Goal: Task Accomplishment & Management: Use online tool/utility

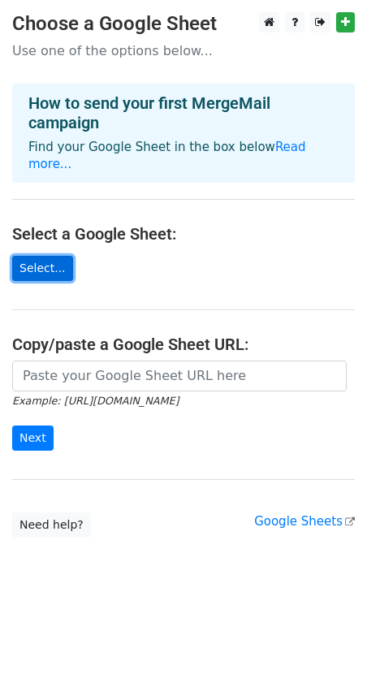
click at [38, 256] on link "Select..." at bounding box center [42, 268] width 61 height 25
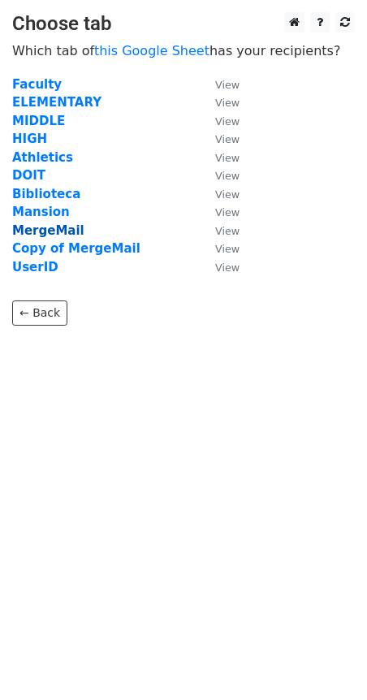
click at [55, 232] on strong "MergeMail" at bounding box center [48, 230] width 72 height 15
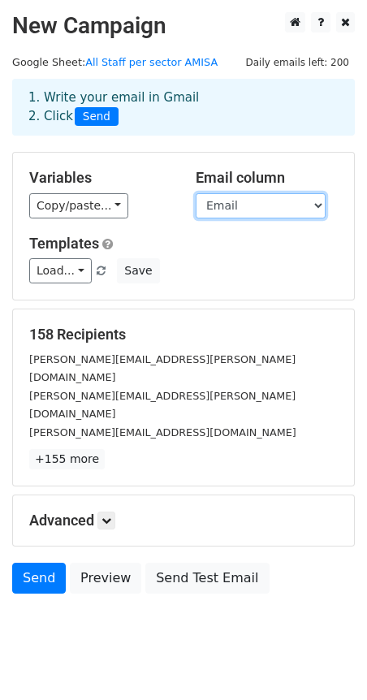
click at [266, 197] on select "Firs Name Last Name Email School UserID Pass" at bounding box center [261, 205] width 130 height 25
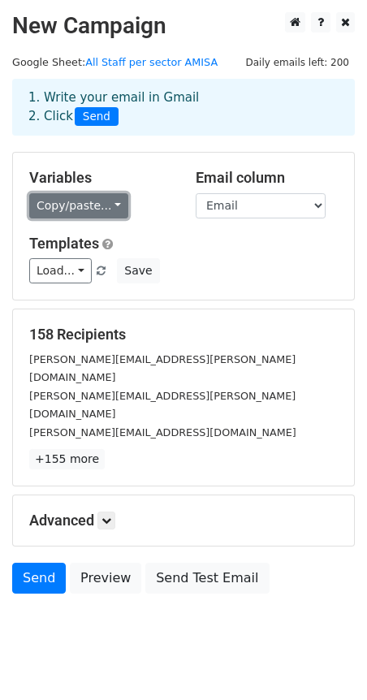
click at [97, 200] on link "Copy/paste..." at bounding box center [78, 205] width 99 height 25
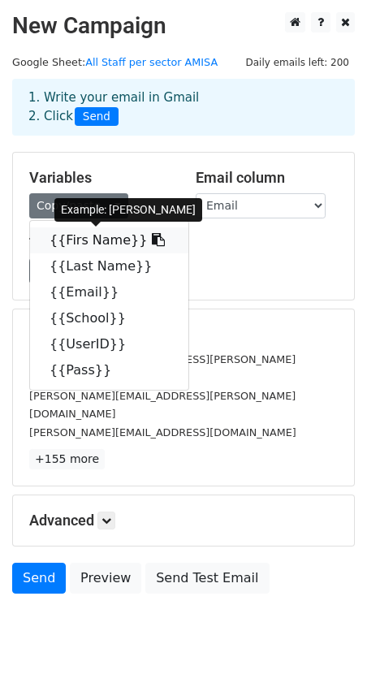
click at [91, 239] on link "{{Firs Name}}" at bounding box center [109, 240] width 158 height 26
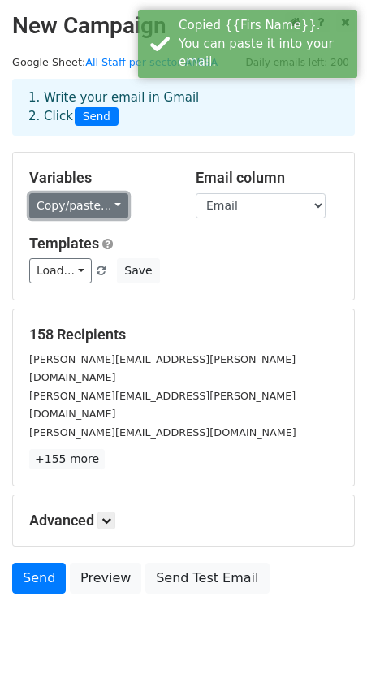
click at [84, 204] on link "Copy/paste..." at bounding box center [78, 205] width 99 height 25
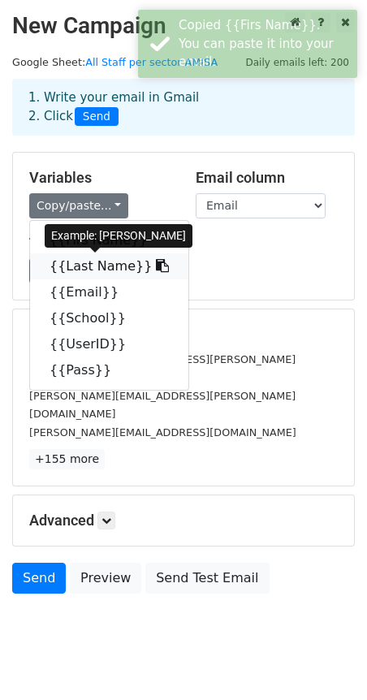
click at [95, 260] on link "{{Last Name}}" at bounding box center [109, 266] width 158 height 26
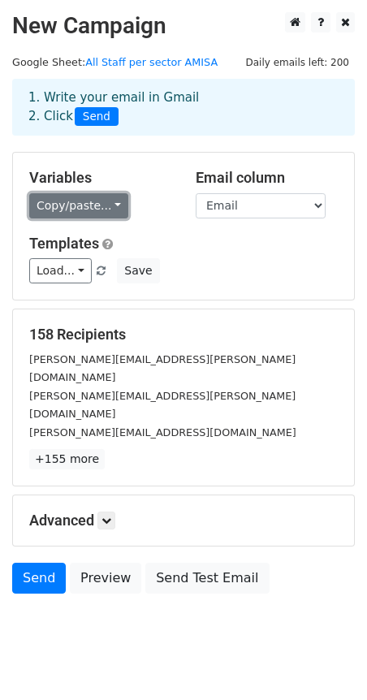
click at [109, 205] on link "Copy/paste..." at bounding box center [78, 205] width 99 height 25
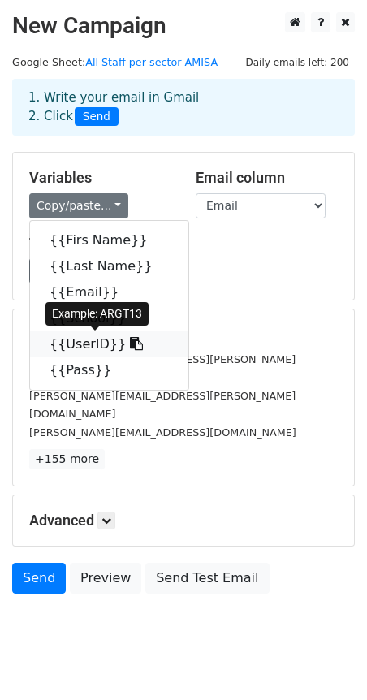
click at [81, 346] on link "{{UserID}}" at bounding box center [109, 344] width 158 height 26
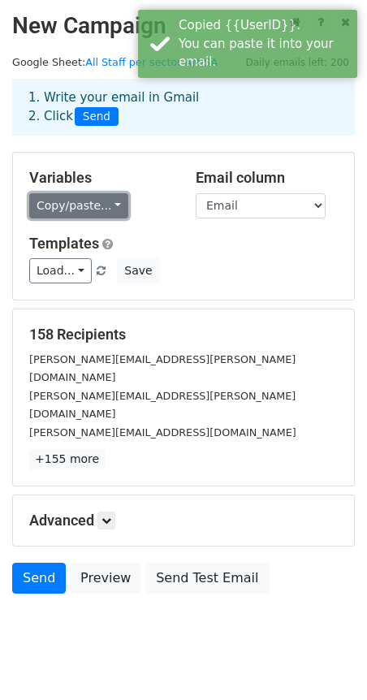
click at [78, 205] on link "Copy/paste..." at bounding box center [78, 205] width 99 height 25
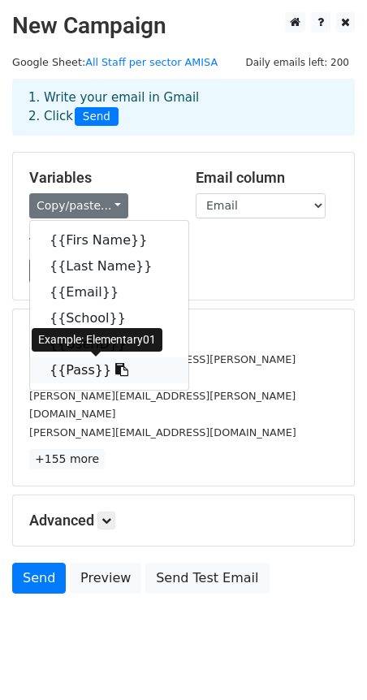
click at [72, 372] on link "{{Pass}}" at bounding box center [109, 370] width 158 height 26
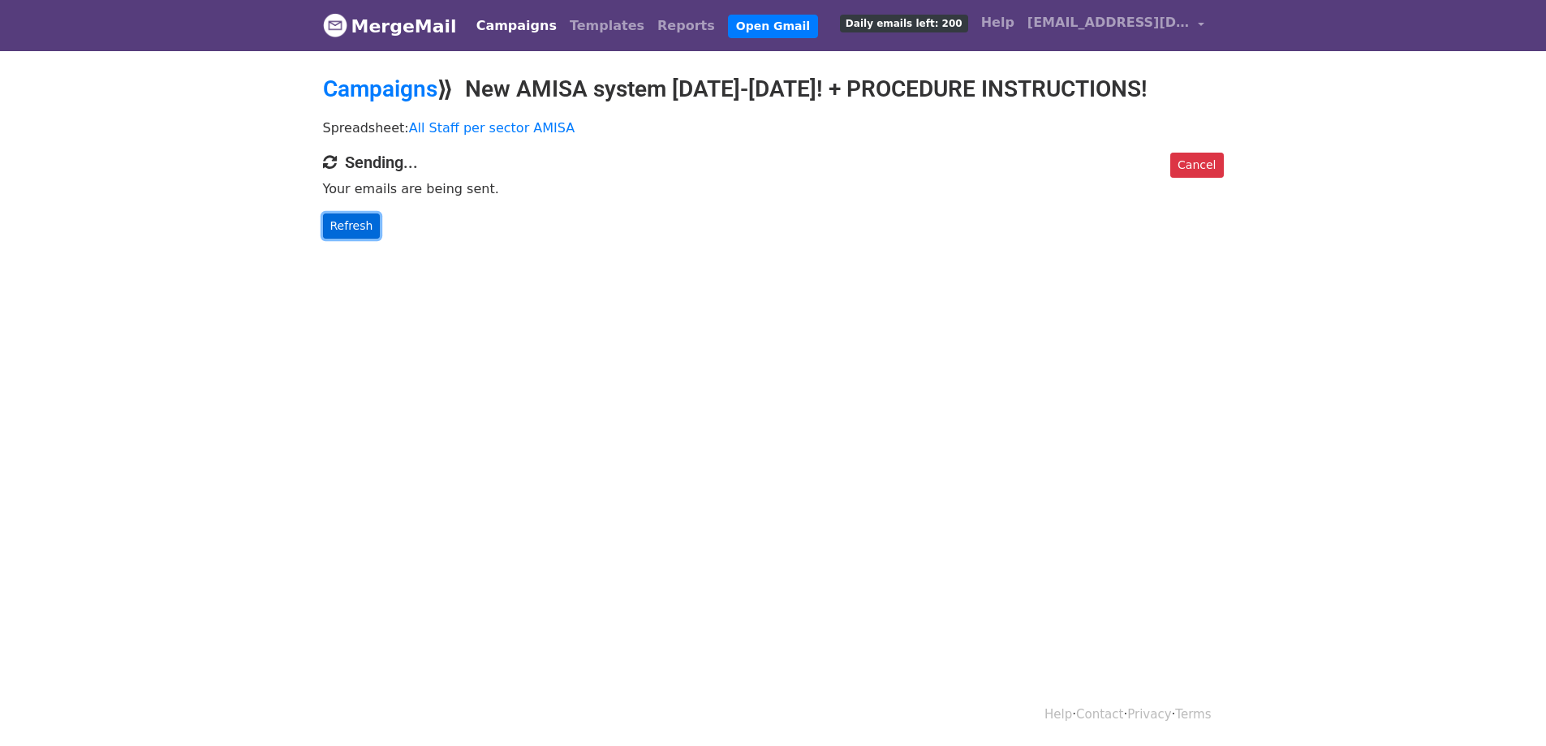
click at [357, 218] on link "Refresh" at bounding box center [352, 225] width 58 height 25
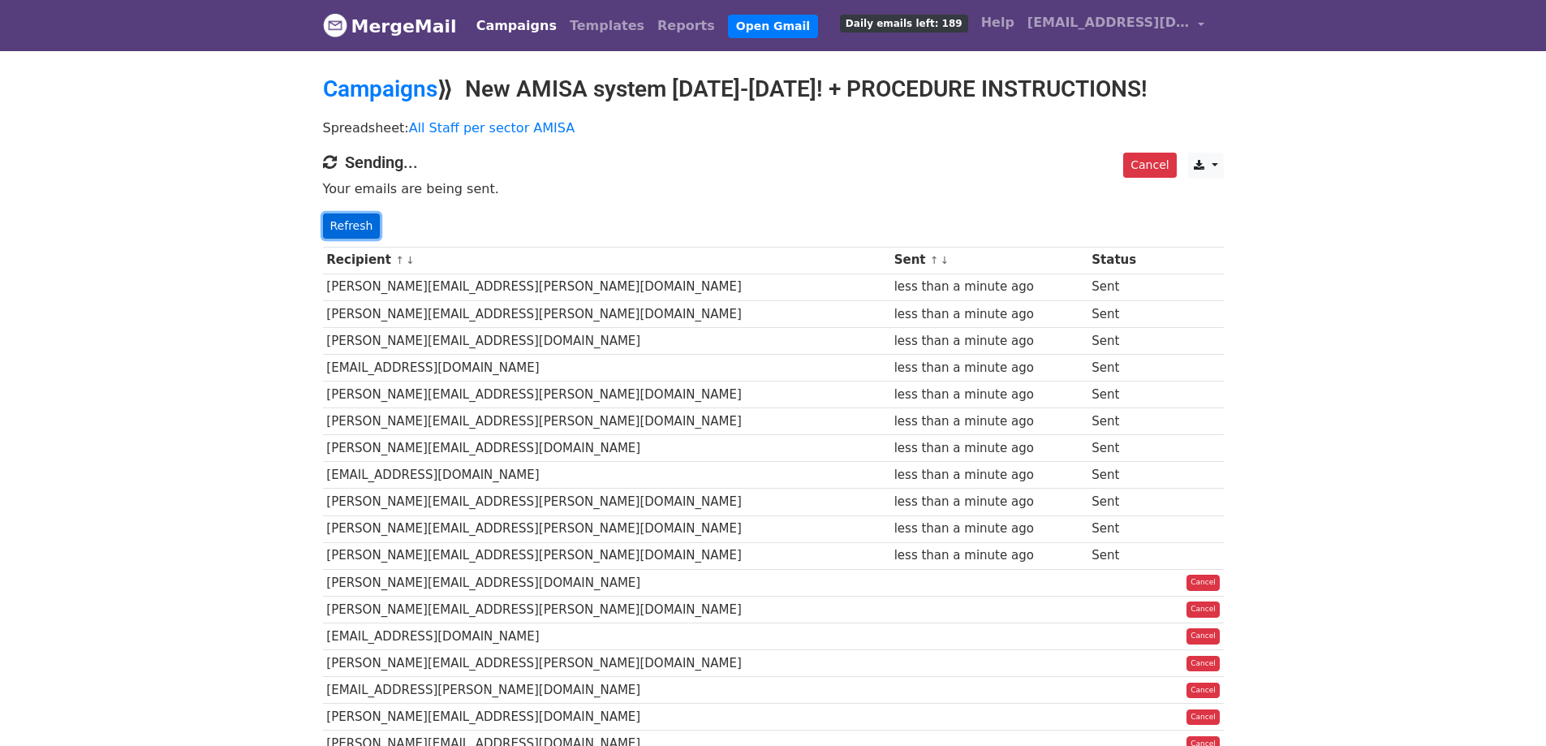
click at [357, 227] on link "Refresh" at bounding box center [352, 225] width 58 height 25
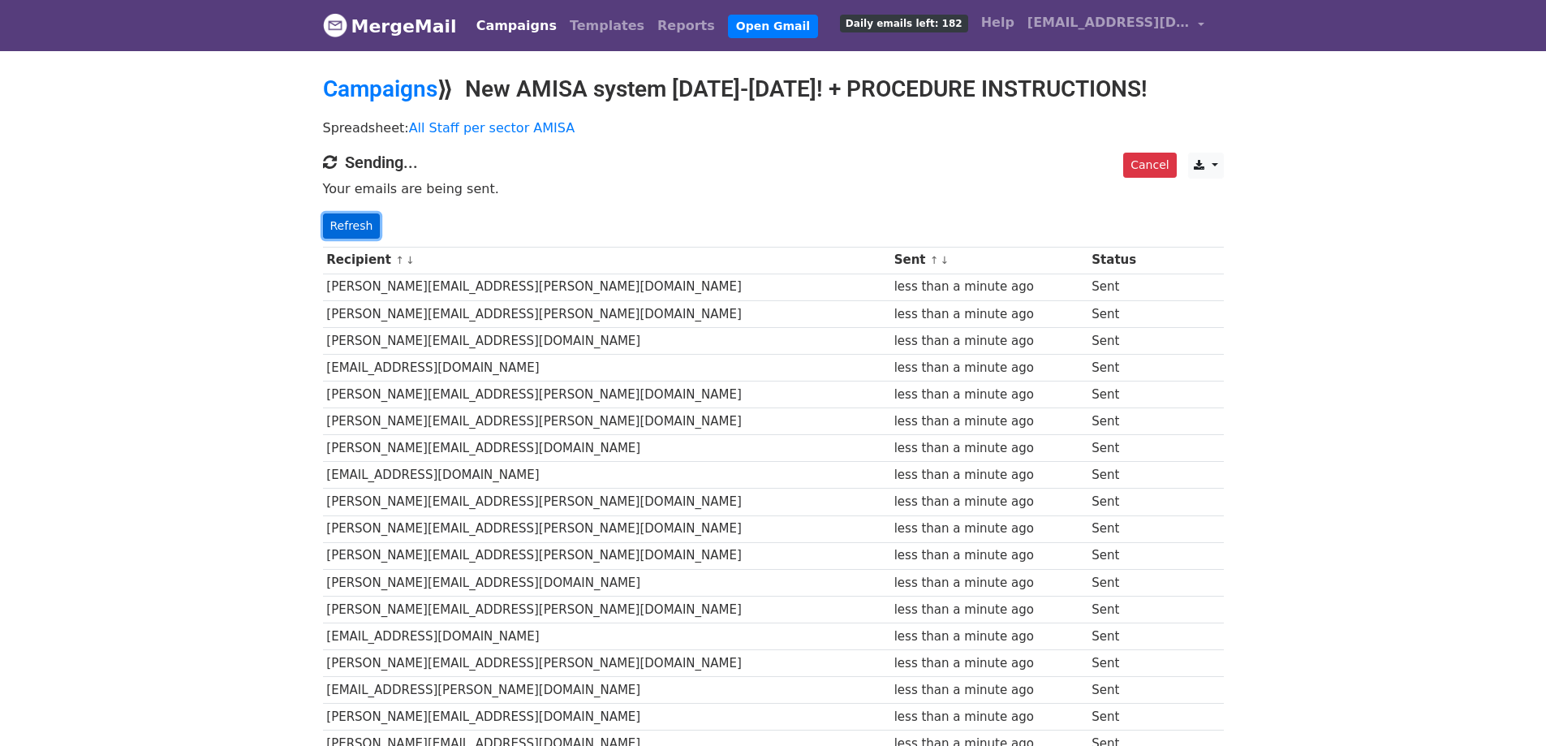
click at [338, 222] on link "Refresh" at bounding box center [352, 225] width 58 height 25
click at [360, 233] on link "Refresh" at bounding box center [352, 225] width 58 height 25
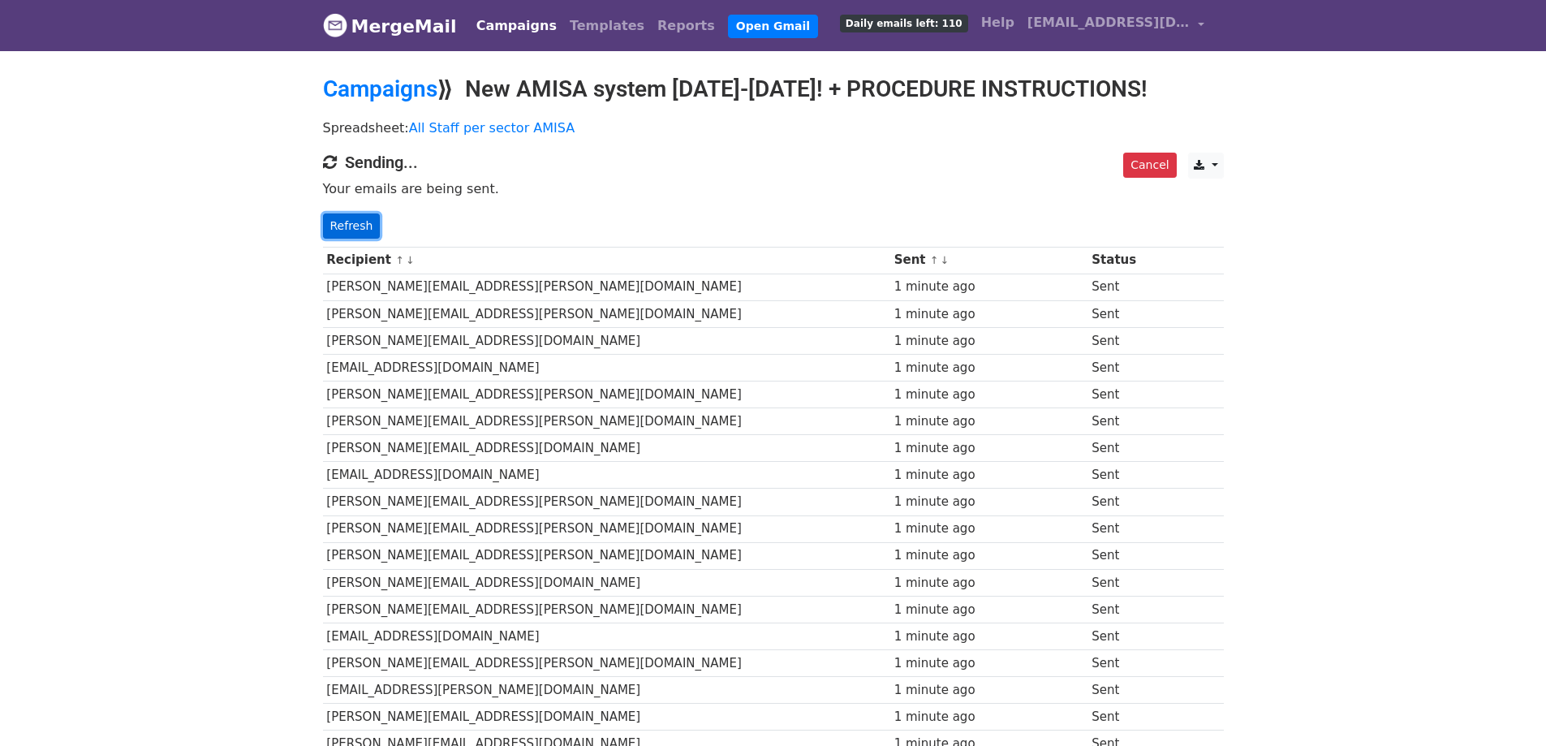
click at [342, 225] on link "Refresh" at bounding box center [352, 225] width 58 height 25
click at [348, 231] on link "Refresh" at bounding box center [352, 225] width 58 height 25
click at [337, 222] on link "Refresh" at bounding box center [352, 225] width 58 height 25
click at [338, 221] on link "Refresh" at bounding box center [352, 225] width 58 height 25
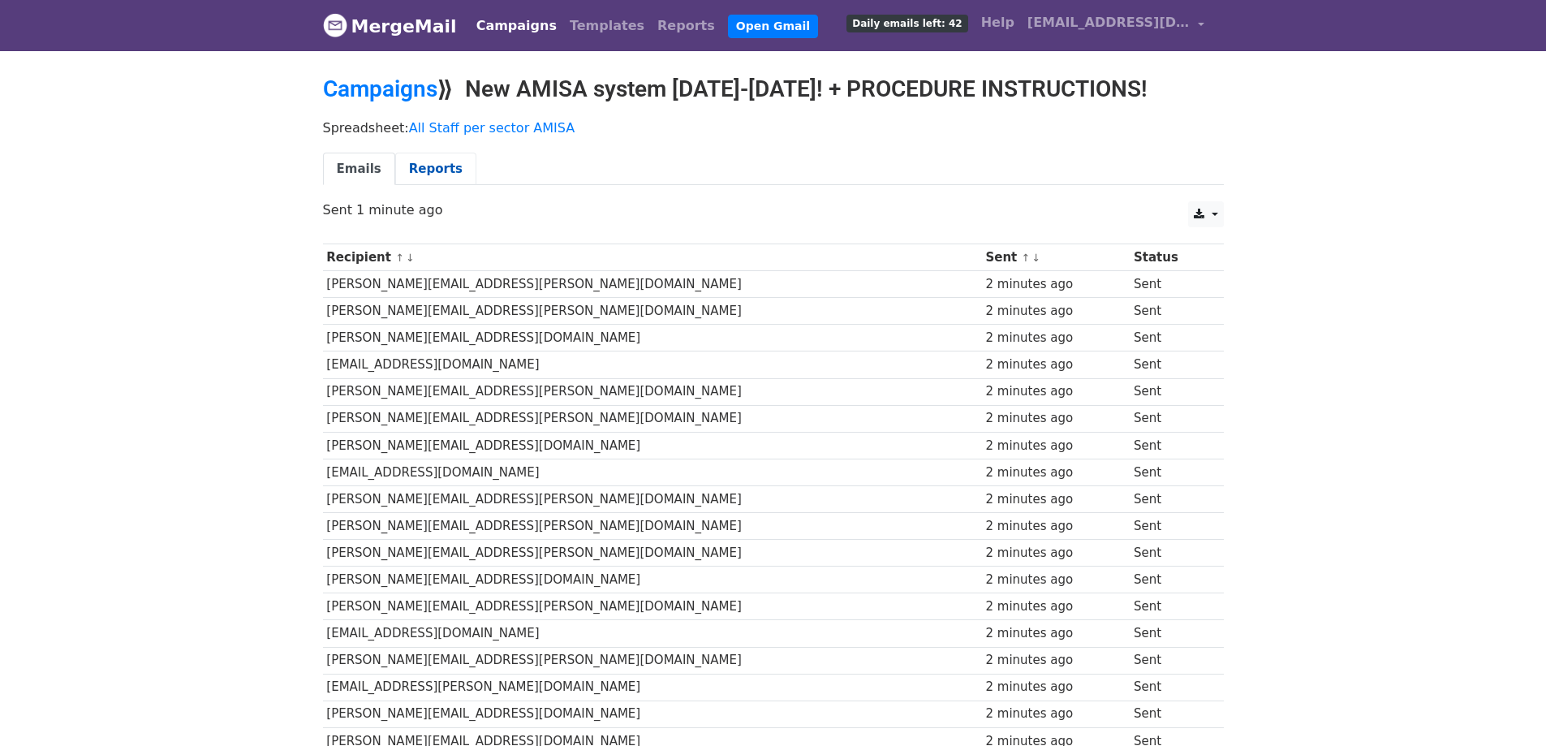
click at [406, 162] on link "Reports" at bounding box center [435, 169] width 81 height 33
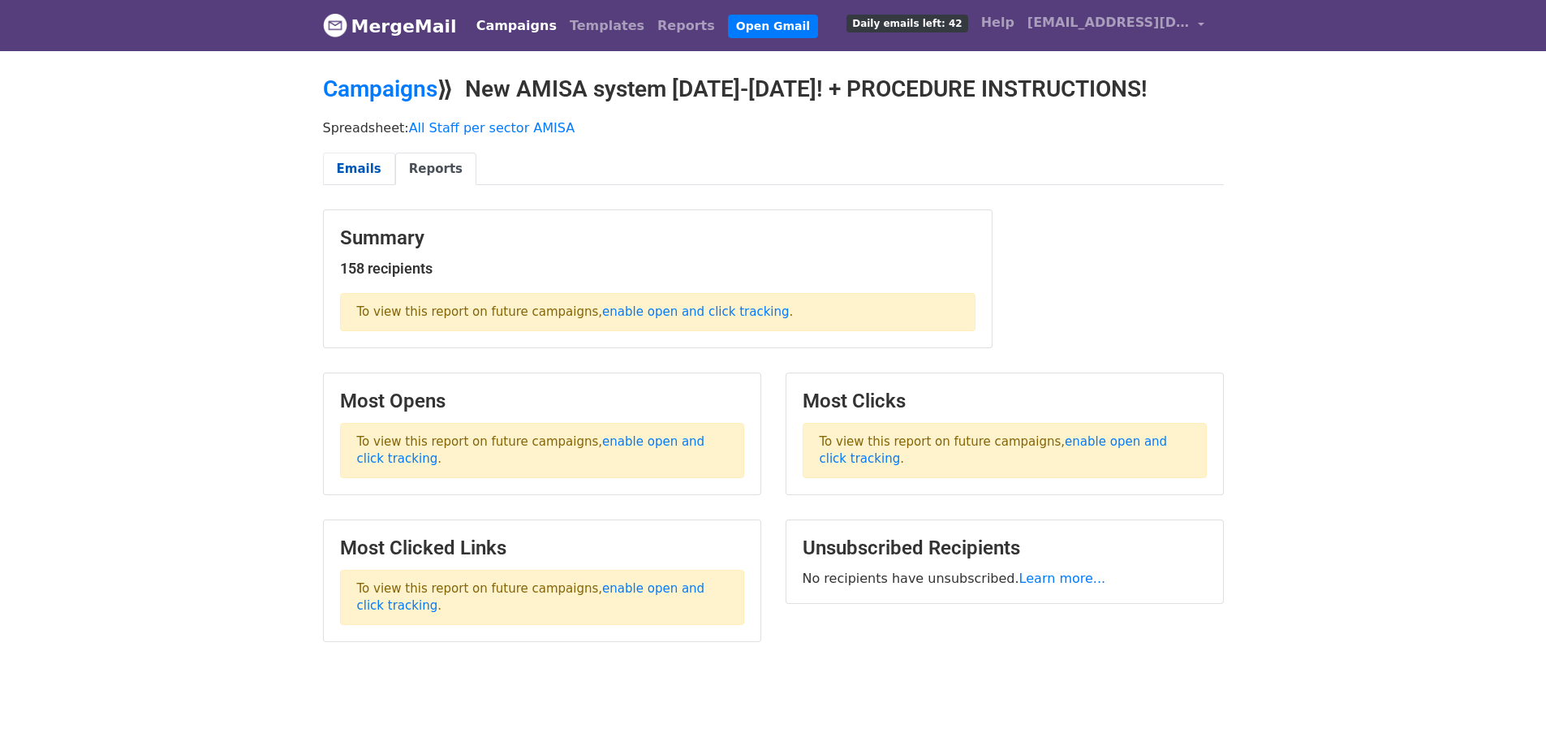
click at [361, 167] on link "Emails" at bounding box center [359, 169] width 72 height 33
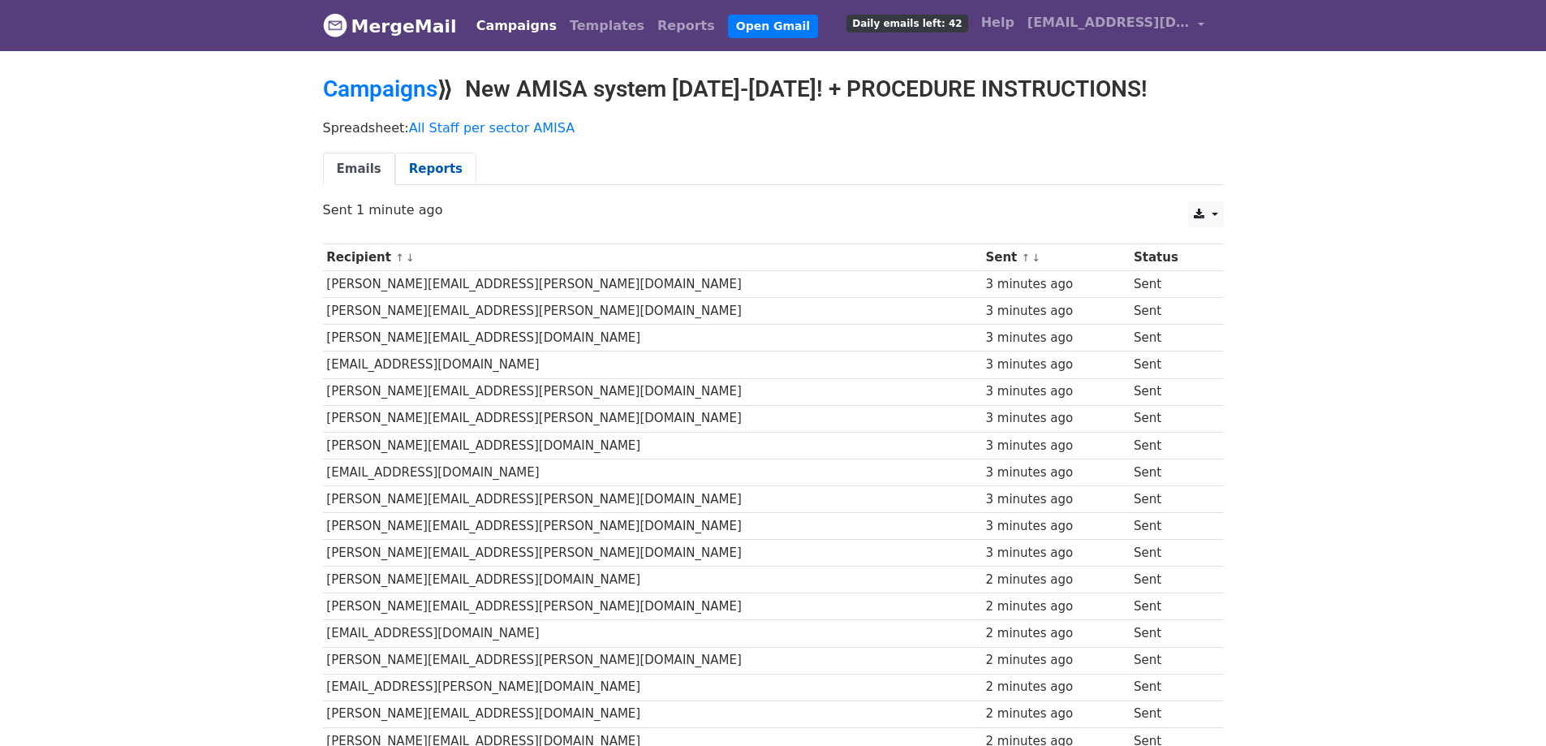
click at [433, 168] on link "Reports" at bounding box center [435, 169] width 81 height 33
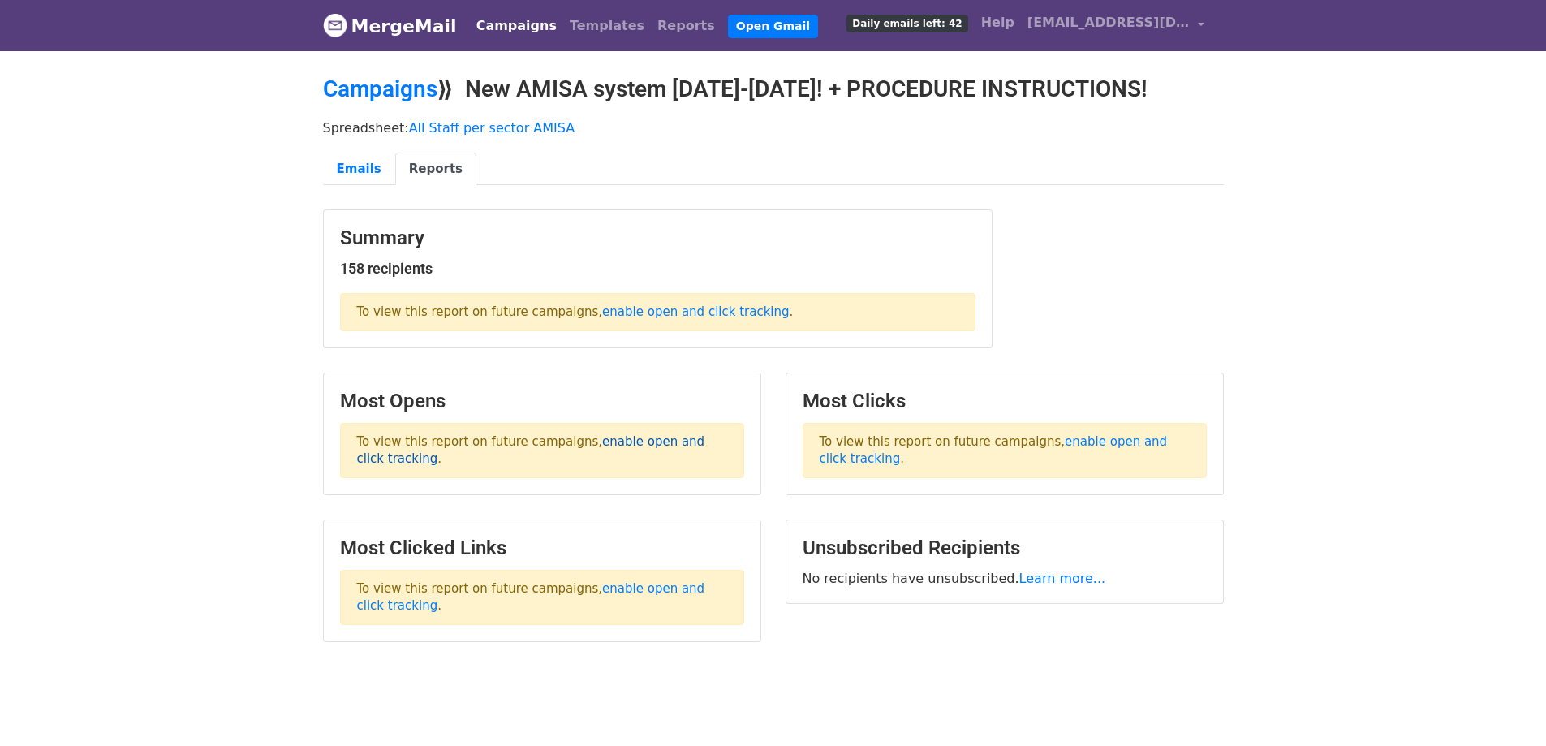
click at [664, 444] on link "enable open and click tracking" at bounding box center [531, 450] width 348 height 32
click at [1216, 369] on main "Campaigns ⟫ New AMISA system 2026-2027! + PROCEDURE INSTRUCTIONS! Spreadsheet: …" at bounding box center [773, 366] width 925 height 583
click at [836, 183] on ul "Emails Reports" at bounding box center [773, 169] width 901 height 33
click at [641, 316] on link "enable open and click tracking" at bounding box center [695, 311] width 187 height 15
click at [366, 169] on link "Emails" at bounding box center [359, 169] width 72 height 33
